Goal: Information Seeking & Learning: Check status

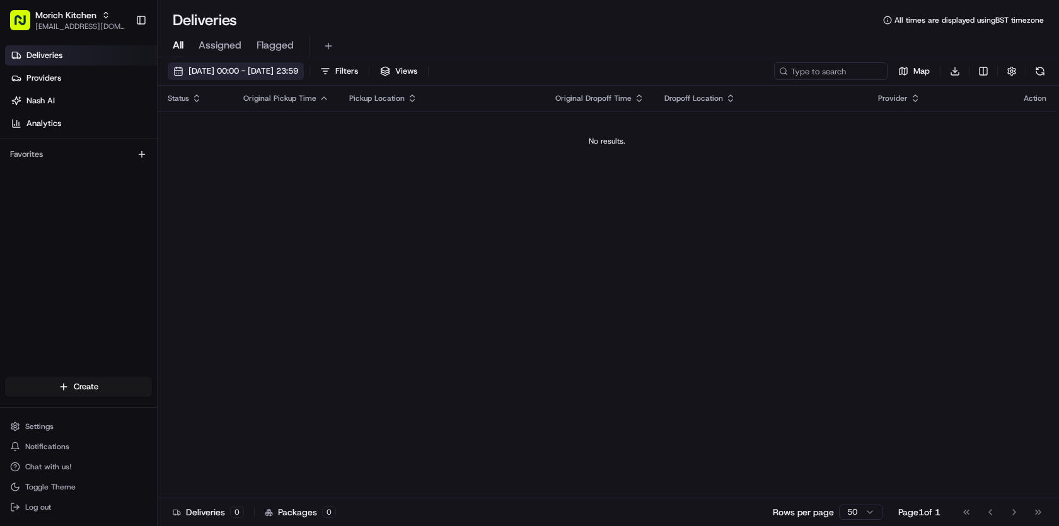
click at [298, 70] on span "[DATE] 00:00 - [DATE] 23:59" at bounding box center [243, 71] width 110 height 11
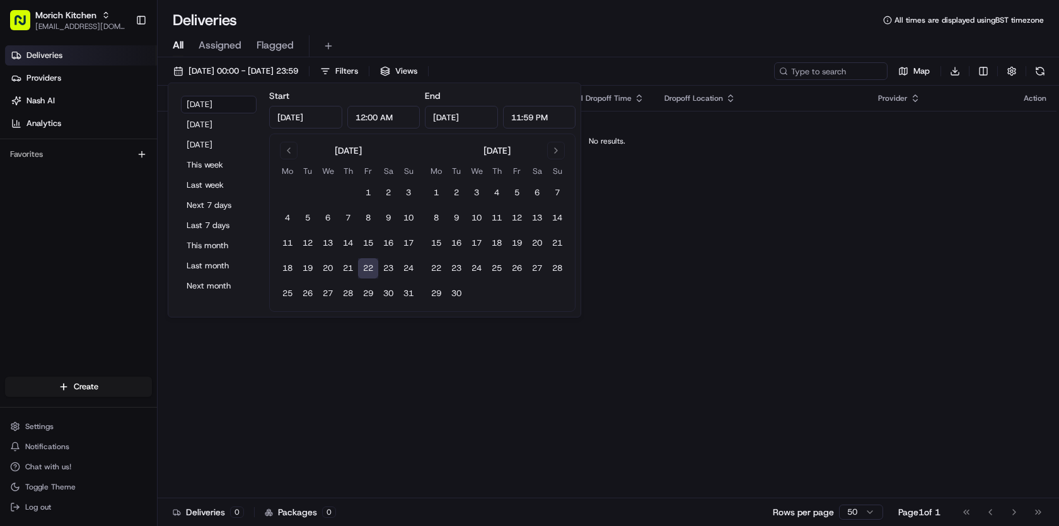
click at [371, 269] on button "22" at bounding box center [368, 268] width 20 height 20
click at [367, 366] on div "Status Original Pickup Time Pickup Location Original Dropoff Time Dropoff Locat…" at bounding box center [607, 292] width 899 height 413
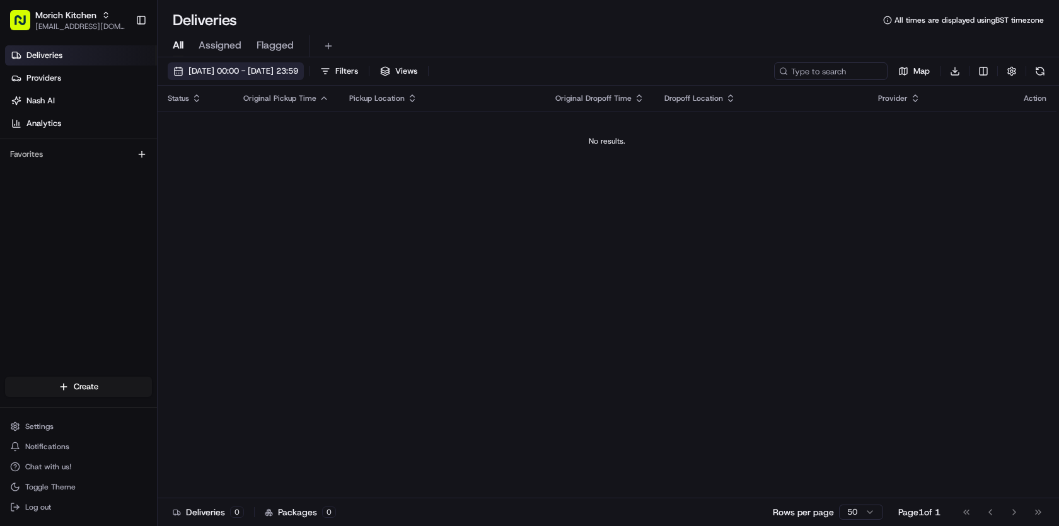
click at [298, 73] on span "[DATE] 00:00 - [DATE] 23:59" at bounding box center [243, 71] width 110 height 11
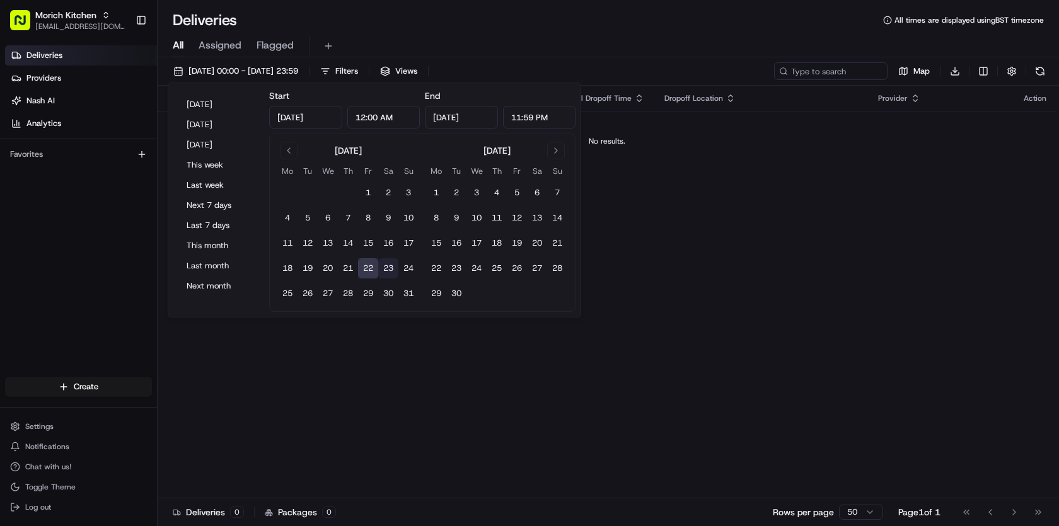
click at [393, 269] on button "23" at bounding box center [388, 268] width 20 height 20
type input "[DATE]"
click at [690, 253] on div "Status Original Pickup Time Pickup Location Original Dropoff Time Dropoff Locat…" at bounding box center [607, 292] width 899 height 413
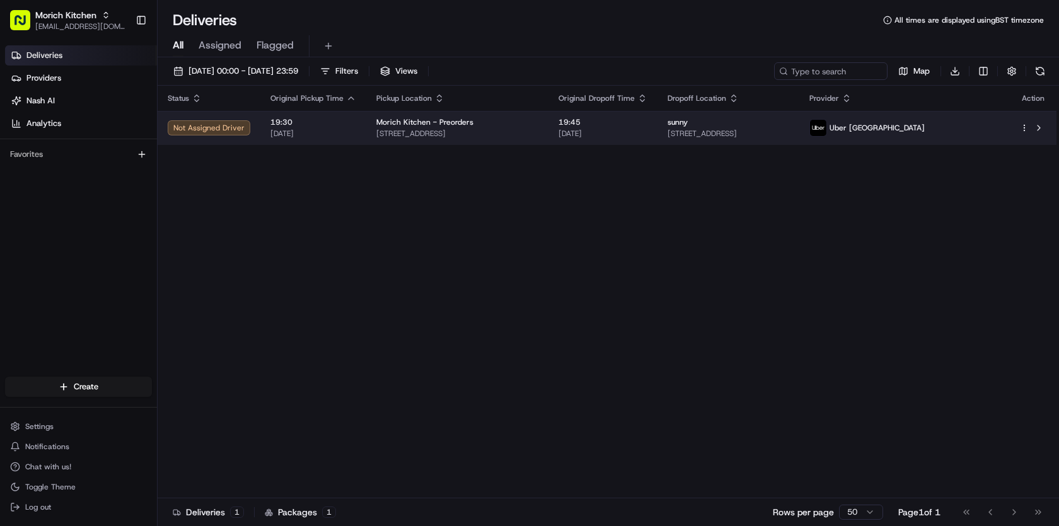
click at [1024, 129] on html "Morich Kitchen [EMAIL_ADDRESS][DOMAIN_NAME] Toggle Sidebar Deliveries Providers…" at bounding box center [529, 263] width 1059 height 526
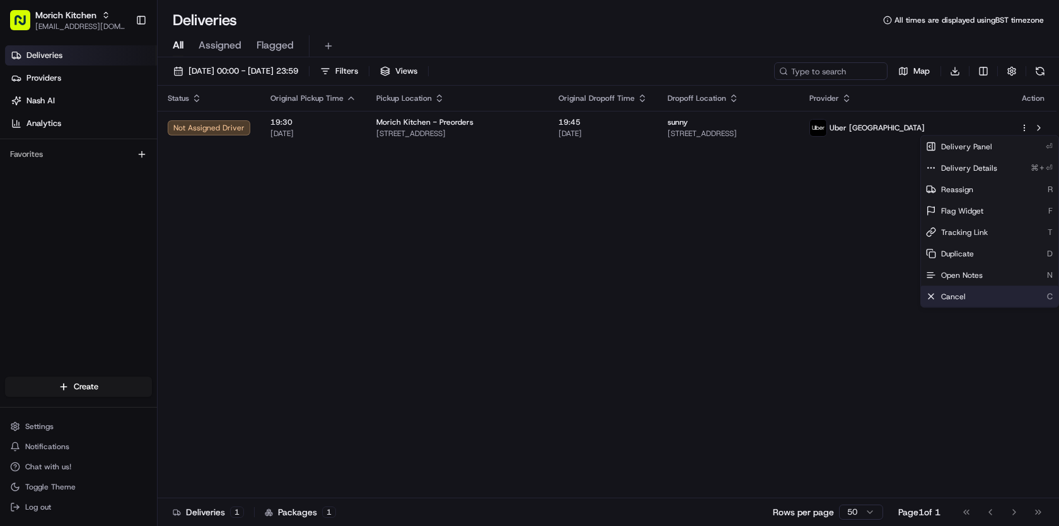
click at [972, 301] on div "Cancel C" at bounding box center [989, 296] width 137 height 21
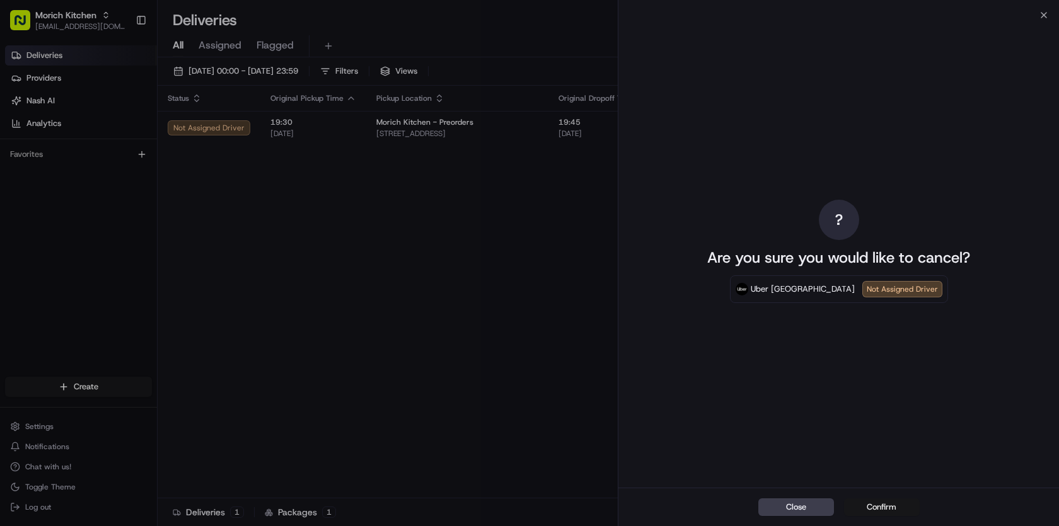
click at [878, 511] on button "Confirm" at bounding box center [882, 508] width 76 height 18
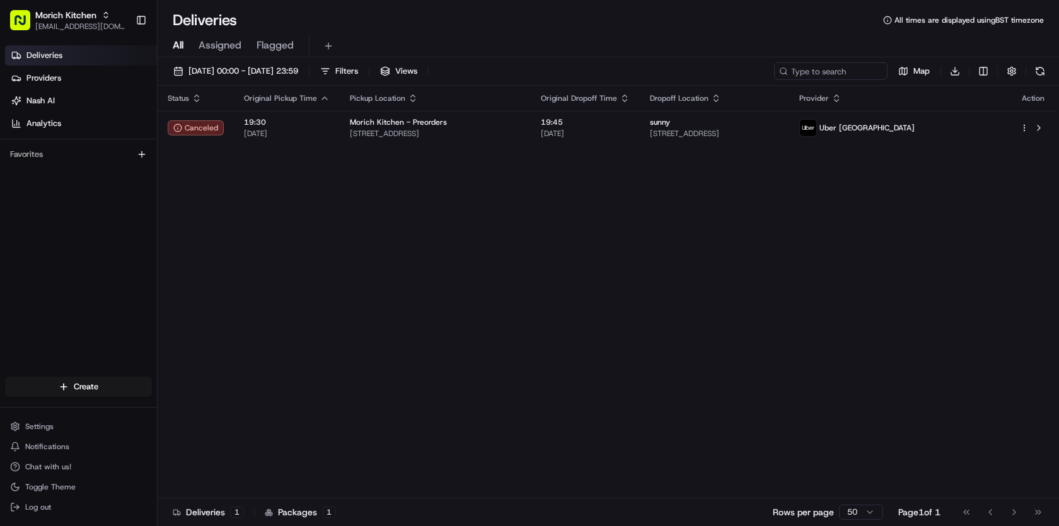
click at [447, 248] on div "Status Original Pickup Time Pickup Location Original Dropoff Time Dropoff Locat…" at bounding box center [607, 292] width 899 height 413
click at [304, 79] on button "[DATE] 00:00 - [DATE] 23:59" at bounding box center [236, 71] width 136 height 18
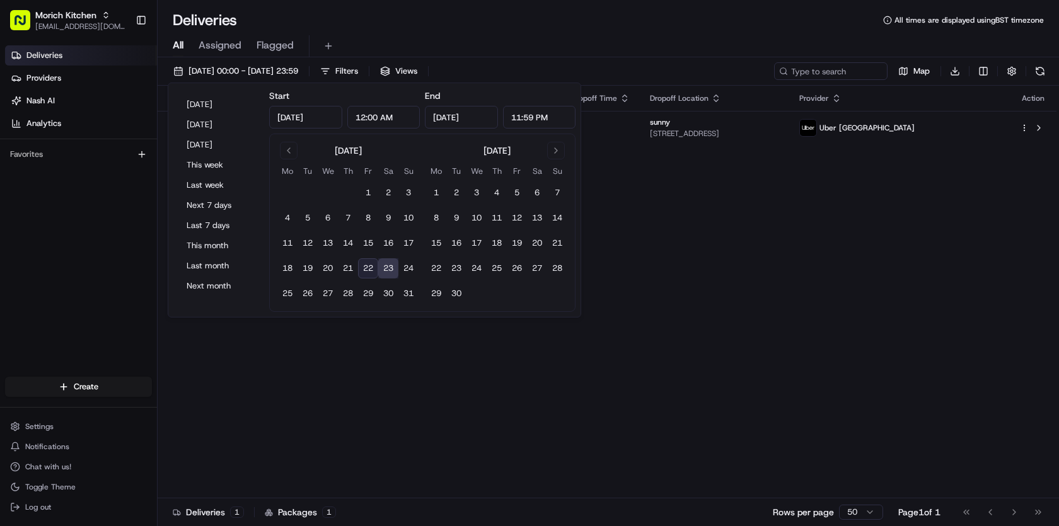
click at [367, 269] on button "22" at bounding box center [368, 268] width 20 height 20
type input "[DATE]"
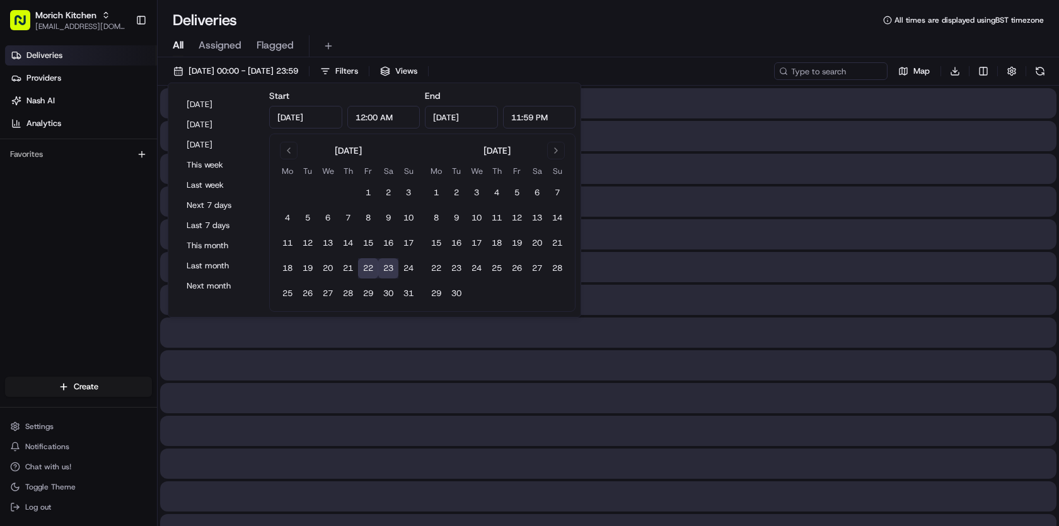
click at [367, 269] on button "22" at bounding box center [368, 268] width 20 height 20
type input "[DATE]"
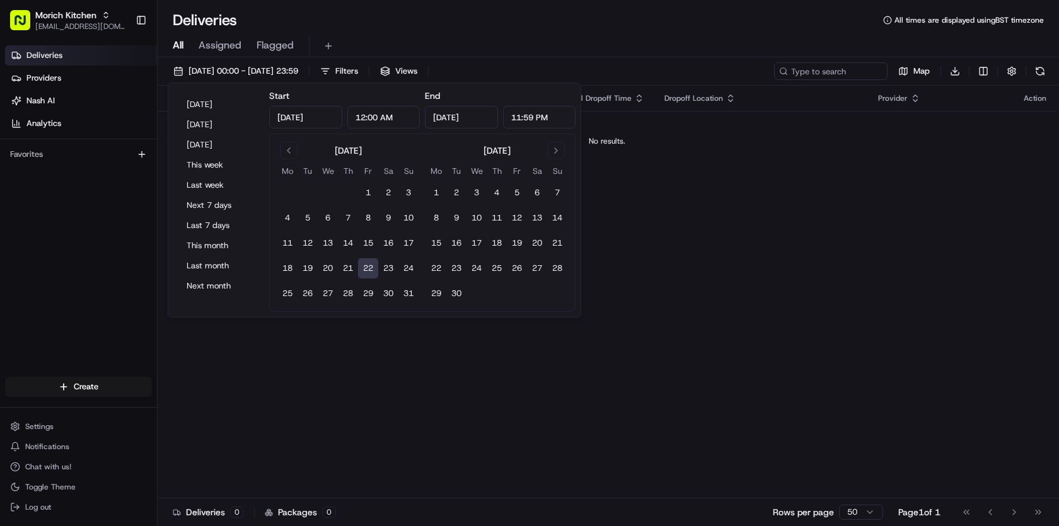
click at [378, 334] on div "Status Original Pickup Time Pickup Location Original Dropoff Time Dropoff Locat…" at bounding box center [607, 292] width 899 height 413
